Goal: Transaction & Acquisition: Purchase product/service

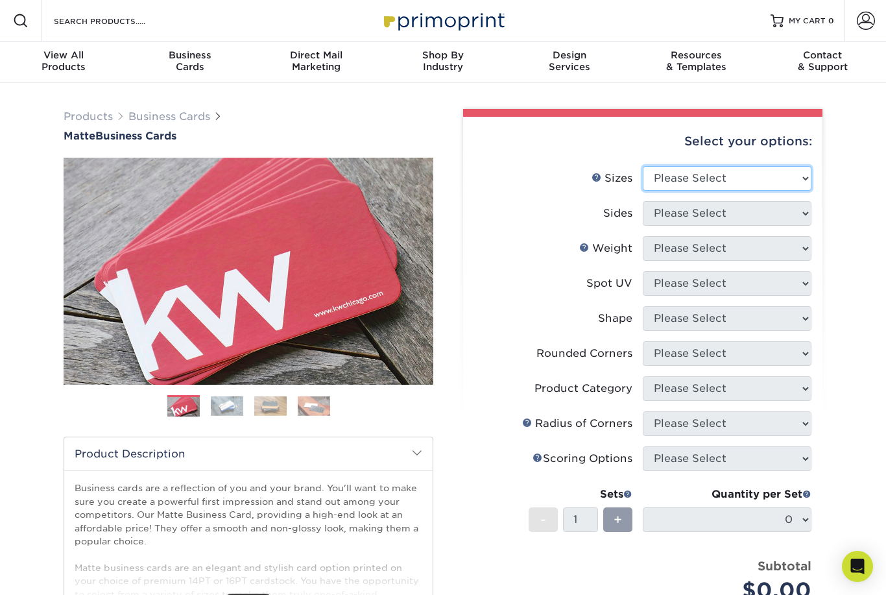
click at [799, 176] on select "Please Select 1.5" x 3.5" - Mini 1.75" x 3.5" - Mini 2" x 2" - Square 2" x 3" -…" at bounding box center [727, 178] width 169 height 25
select select "2.00x3.50"
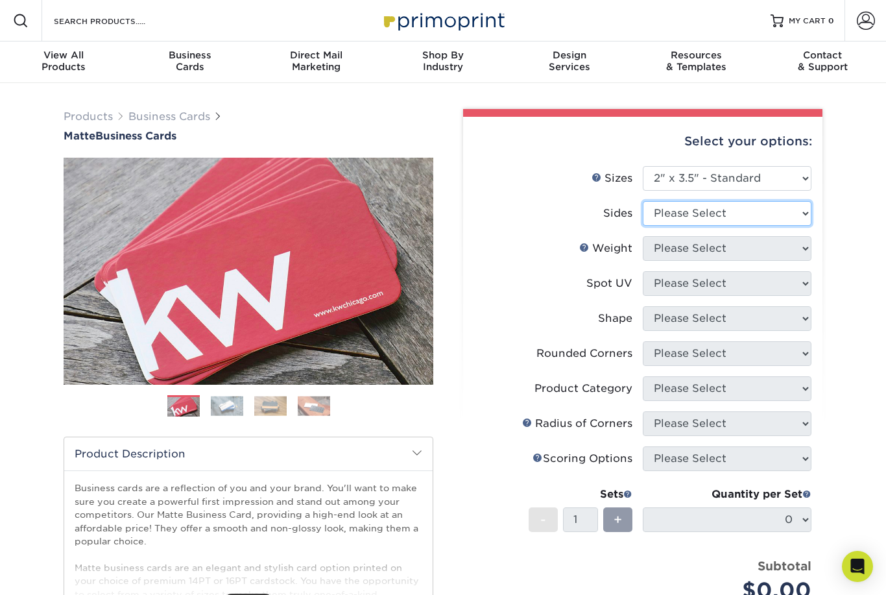
click at [801, 212] on select "Please Select Print Both Sides Print Front Only" at bounding box center [727, 213] width 169 height 25
select select "13abbda7-1d64-4f25-8bb2-c179b224825d"
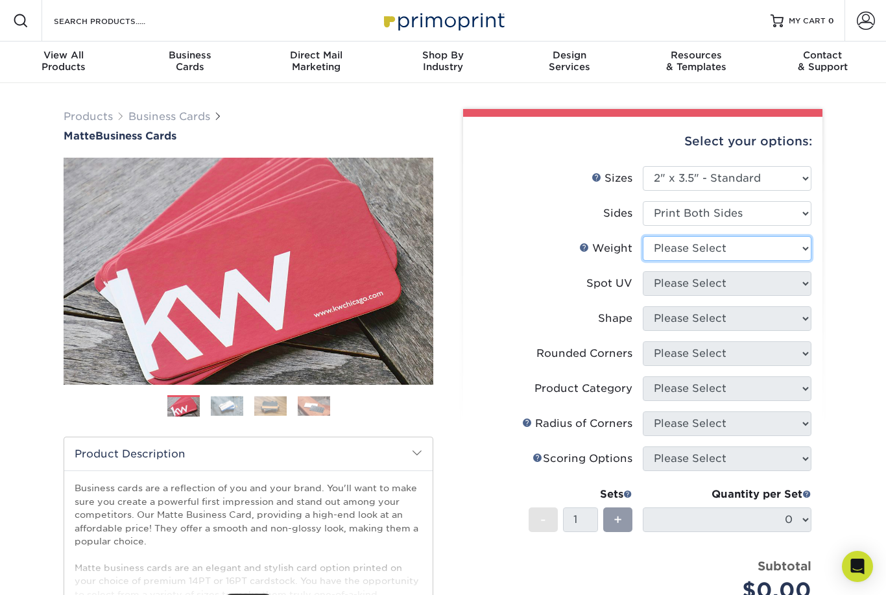
click at [799, 246] on select "Please Select 16PT 14PT" at bounding box center [727, 248] width 169 height 25
click at [199, 63] on div "Business Cards" at bounding box center [190, 60] width 127 height 23
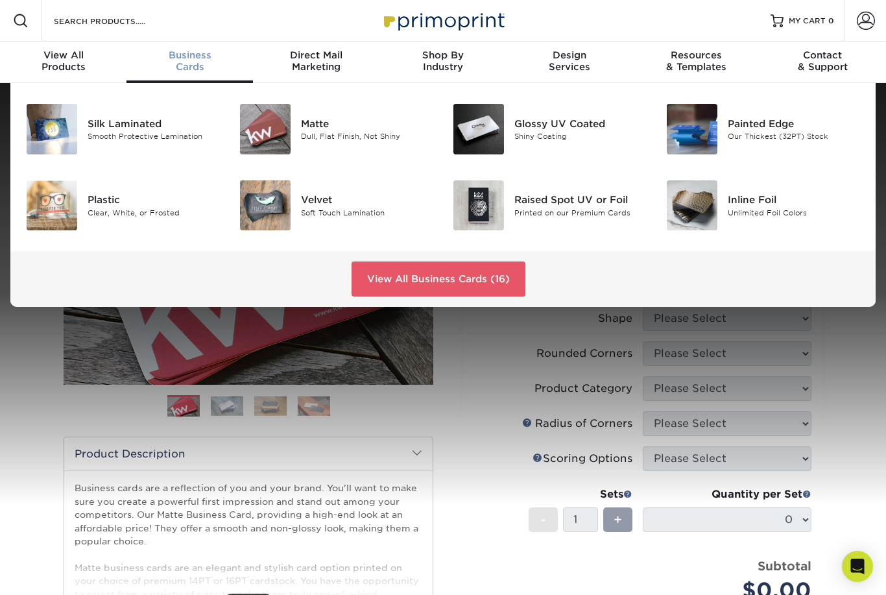
click at [545, 207] on div "Raised Spot UV or Foil" at bounding box center [581, 200] width 132 height 14
